Goal: Find contact information: Find contact information

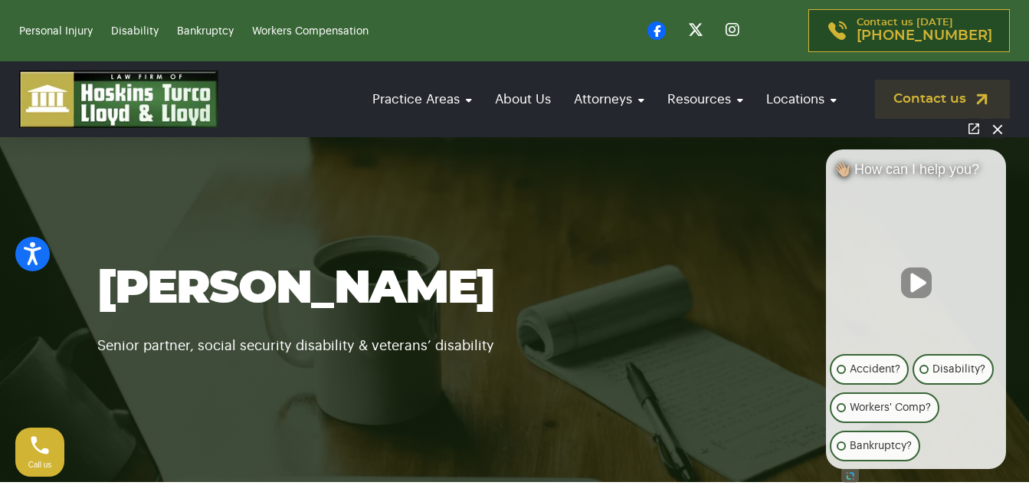
click at [1002, 129] on button "Close Intaker Chat Widget" at bounding box center [997, 128] width 21 height 21
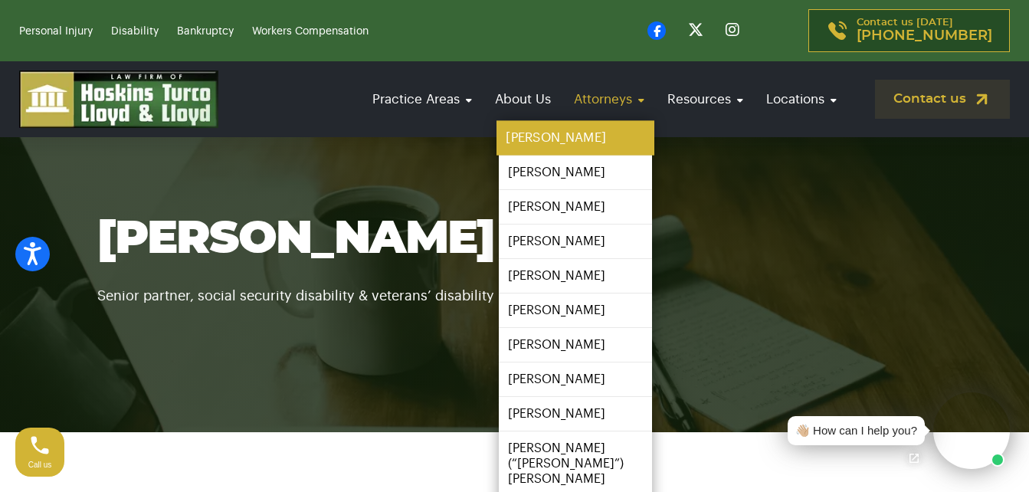
scroll to position [77, 0]
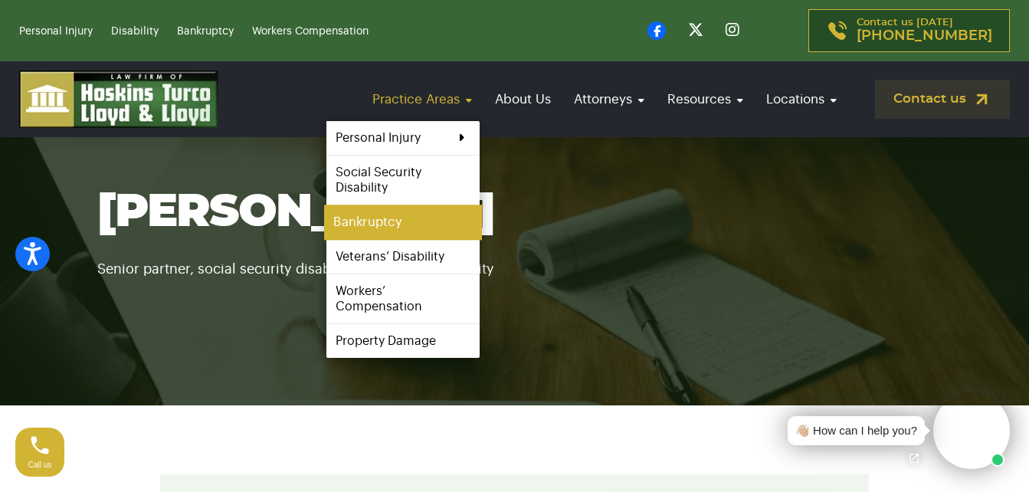
click at [379, 221] on link "Bankruptcy" at bounding box center [403, 222] width 158 height 34
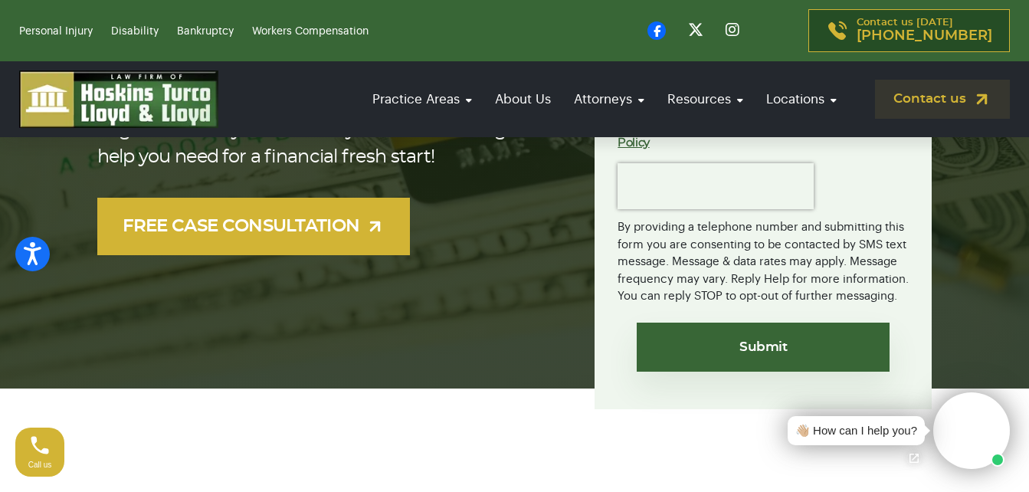
scroll to position [460, 0]
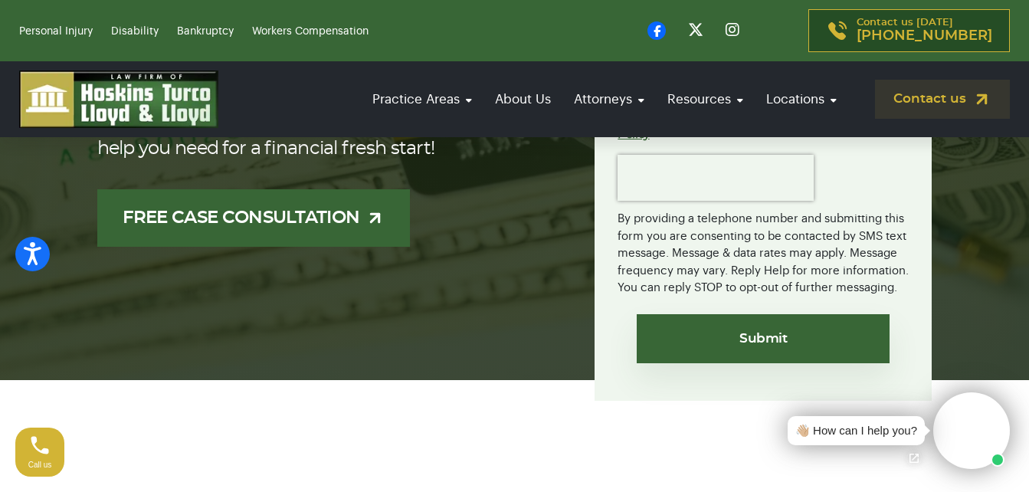
click at [280, 224] on link "FREE CASE CONSULTATION" at bounding box center [253, 217] width 313 height 57
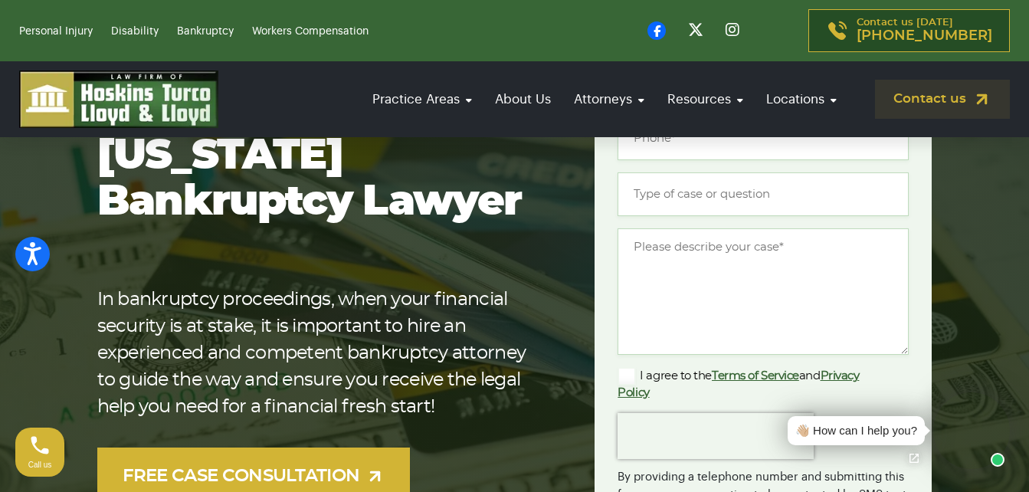
scroll to position [0, 0]
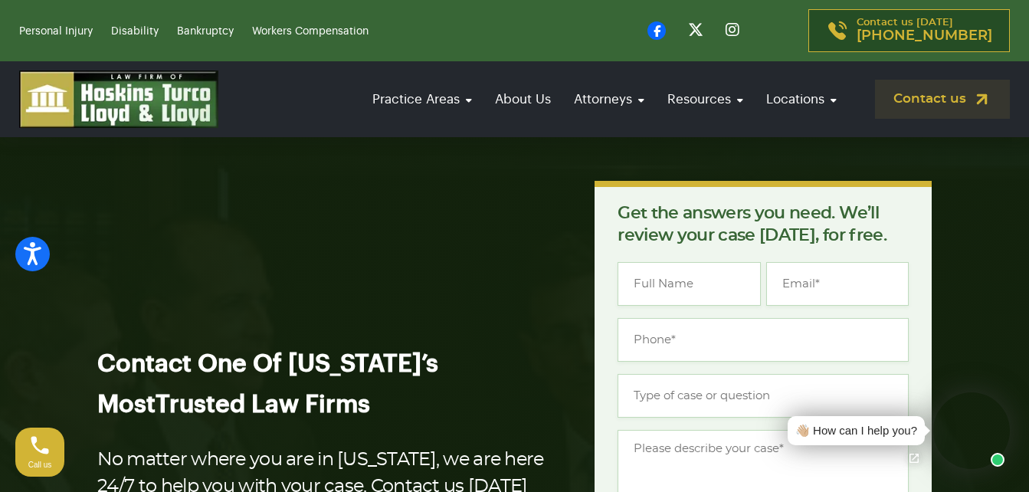
scroll to position [77, 0]
